Goal: Check status

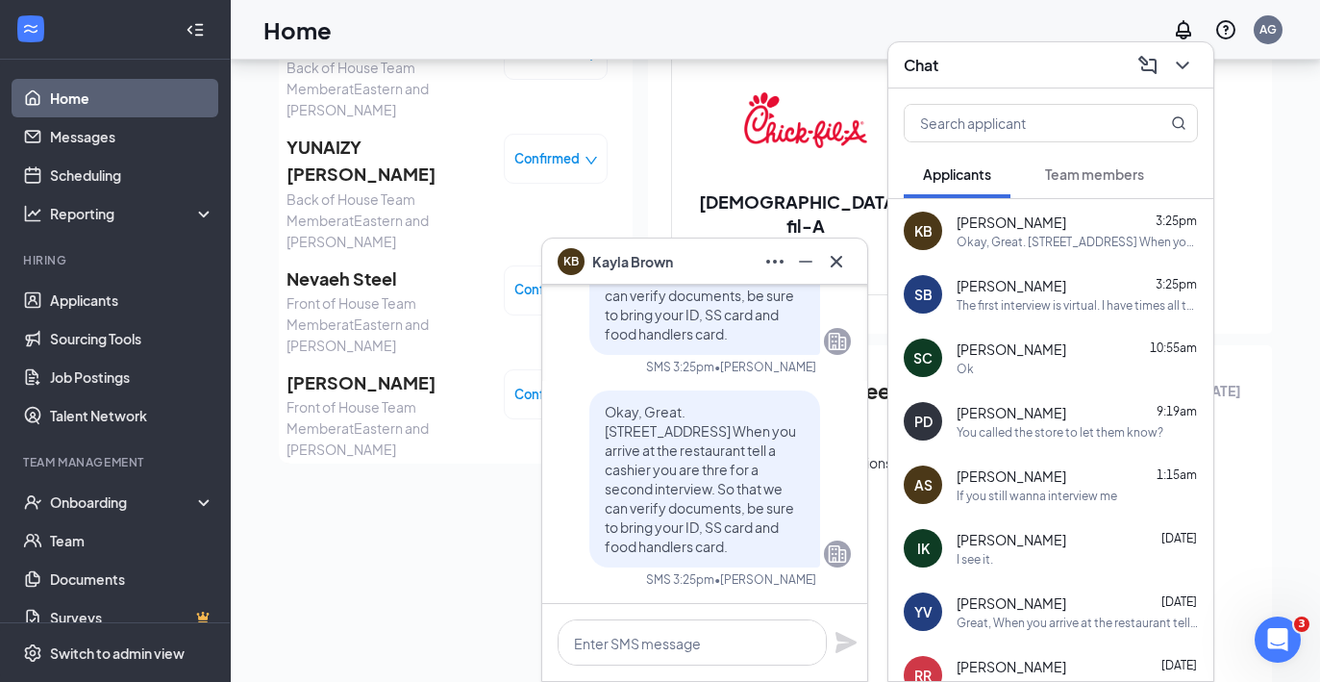
scroll to position [-716, 0]
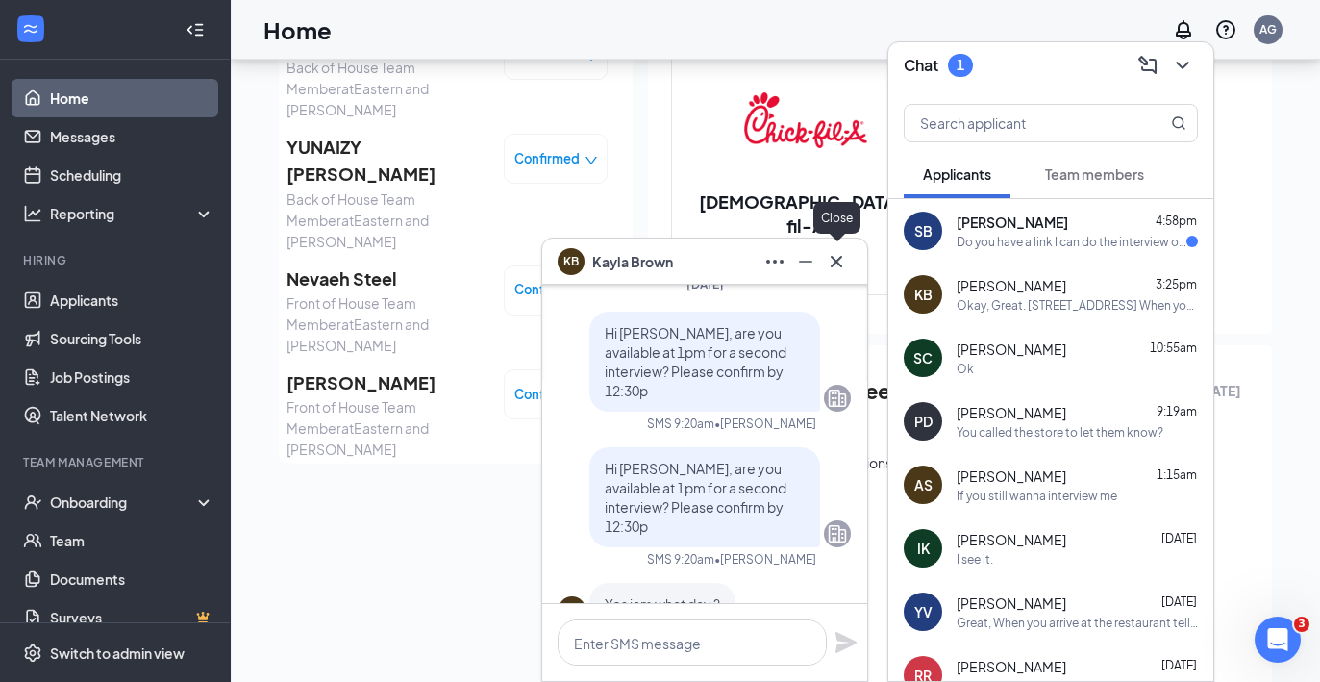
click at [832, 259] on icon "Cross" at bounding box center [836, 261] width 23 height 23
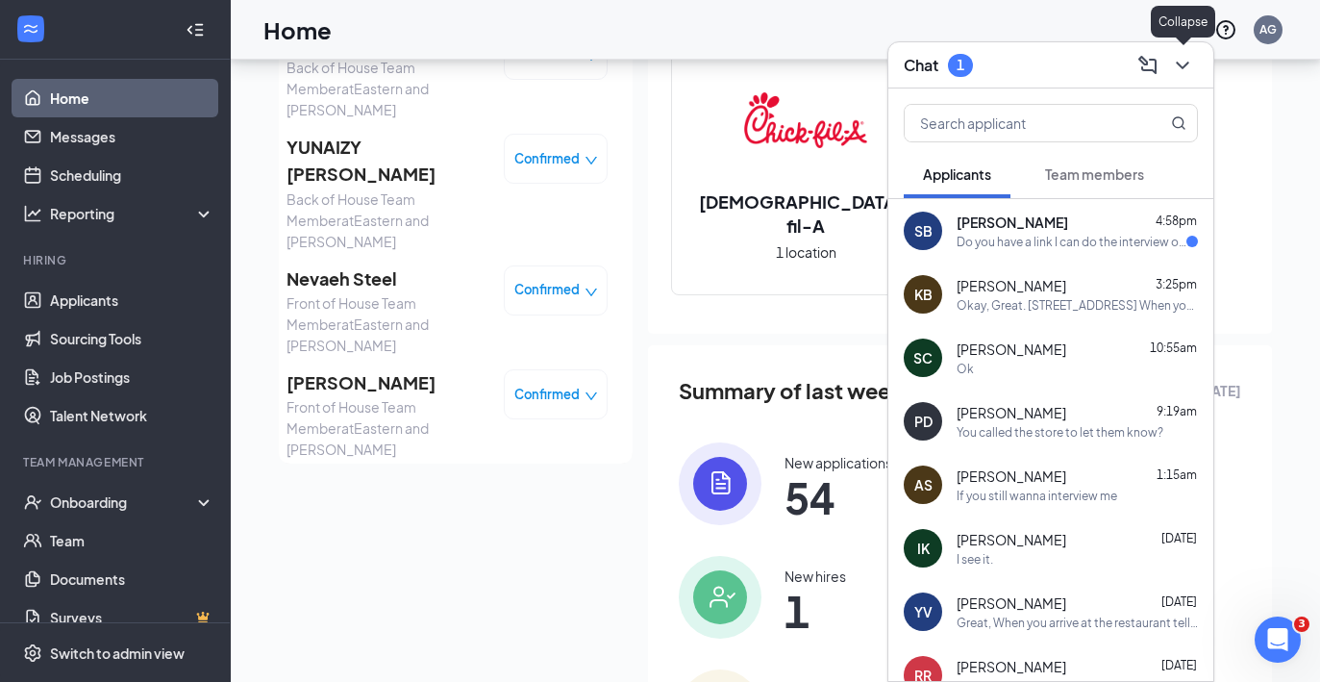
click at [1182, 62] on icon "ChevronDown" at bounding box center [1182, 65] width 23 height 23
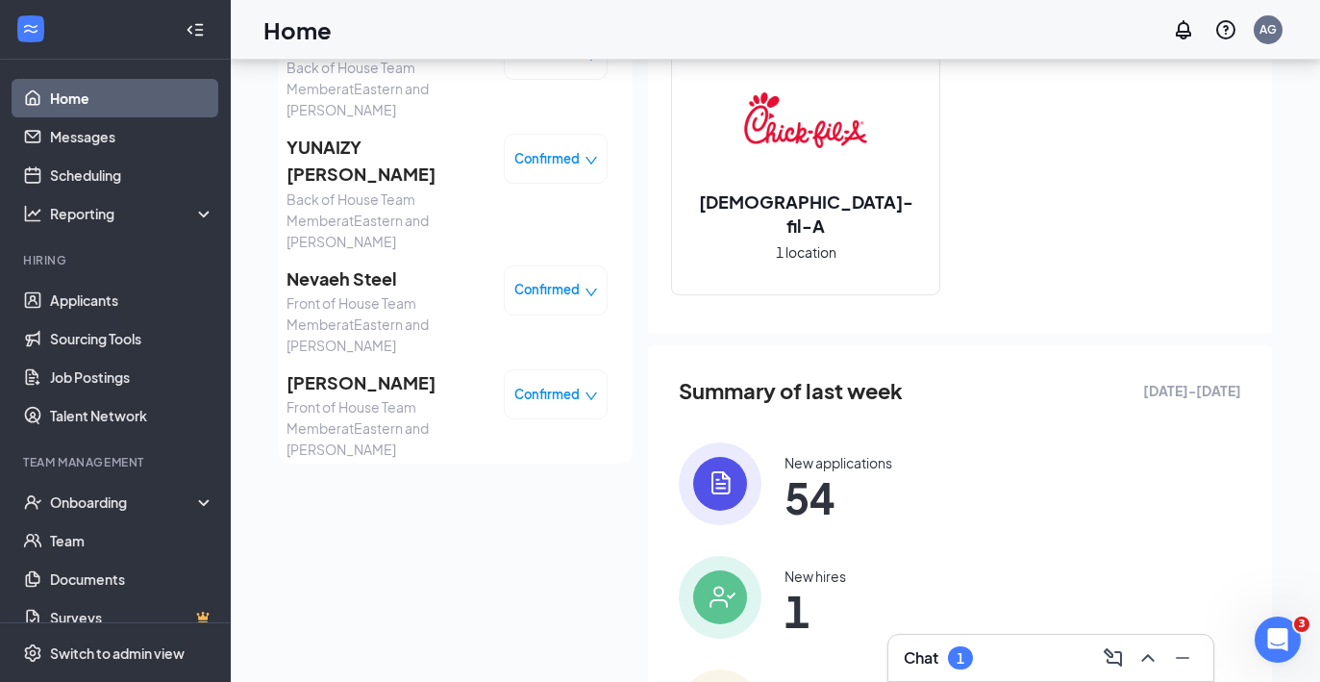
scroll to position [0, 0]
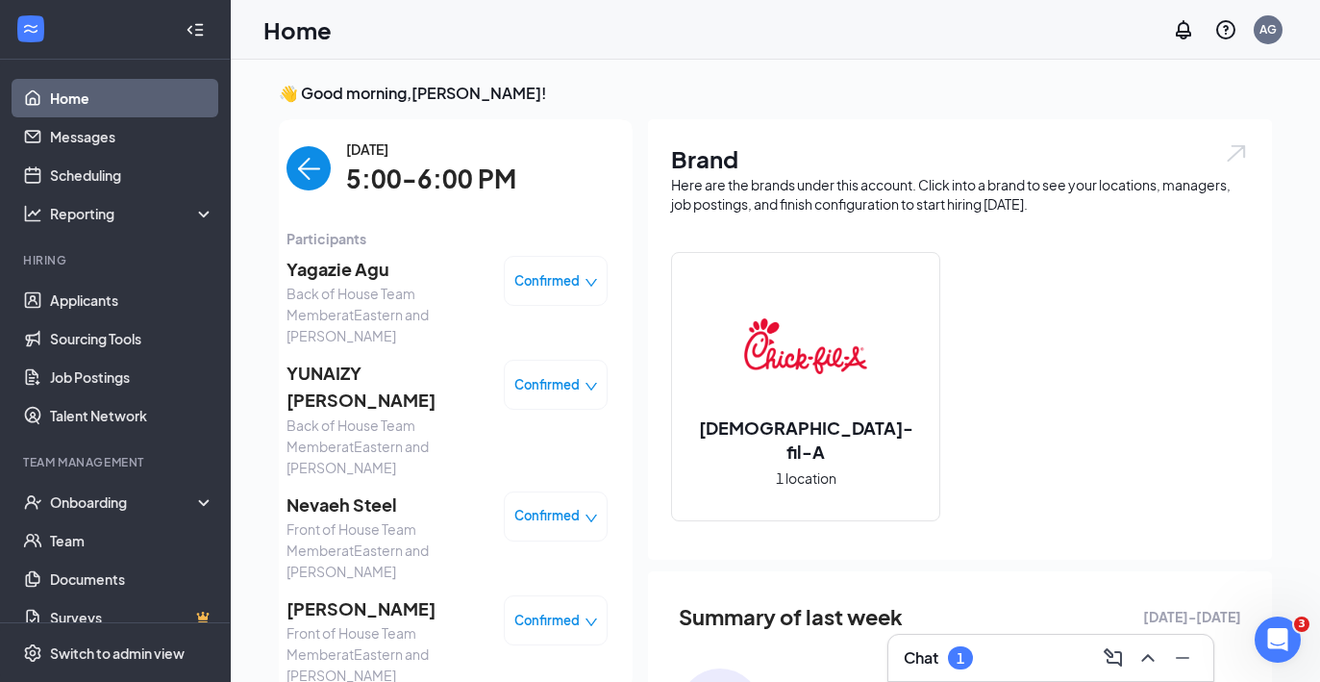
click at [309, 160] on img "back-button" at bounding box center [309, 168] width 44 height 44
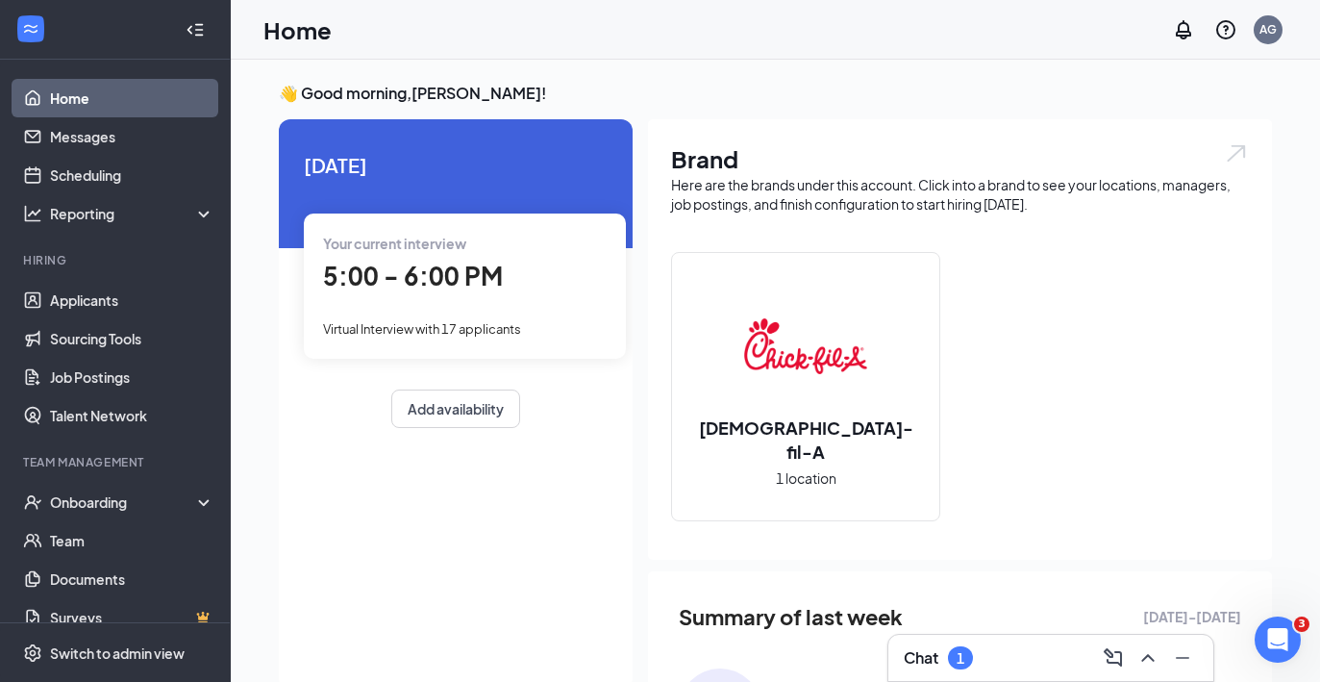
click at [436, 311] on div "Your current interview 5:00 - 6:00 PM Virtual Interview with 17 applicants" at bounding box center [465, 285] width 322 height 144
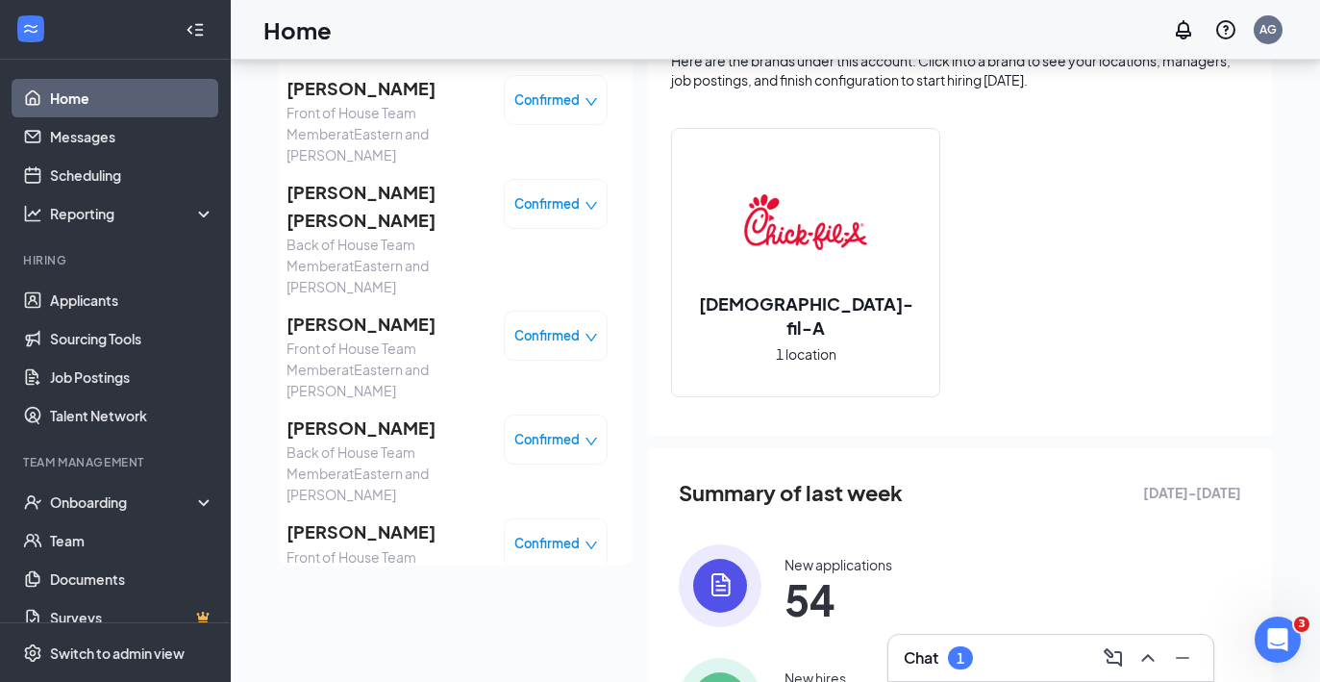
scroll to position [132, 0]
